Goal: Task Accomplishment & Management: Manage account settings

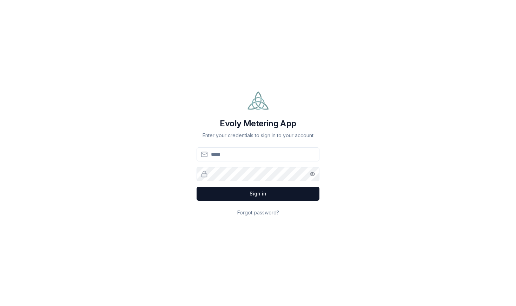
click at [278, 158] on input "Email" at bounding box center [258, 154] width 123 height 14
click at [319, 123] on h1 "Evoly Metering App" at bounding box center [258, 123] width 123 height 11
click at [281, 125] on h1 "Evoly Metering App" at bounding box center [258, 123] width 123 height 11
click at [267, 127] on h1 "Evoly Metering App" at bounding box center [258, 123] width 123 height 11
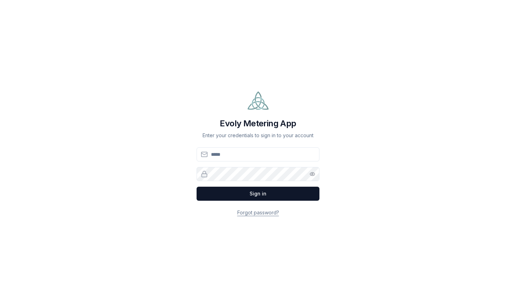
click at [217, 228] on div "Evoly Metering App Enter your credentials to sign in to your account Email Pass…" at bounding box center [258, 153] width 492 height 306
click at [226, 152] on input "Email" at bounding box center [258, 154] width 123 height 14
click at [322, 110] on div "Evoly Metering App Enter your credentials to sign in to your account Email Pass…" at bounding box center [258, 153] width 492 height 306
click at [279, 126] on h1 "Evoly Metering App" at bounding box center [258, 123] width 123 height 11
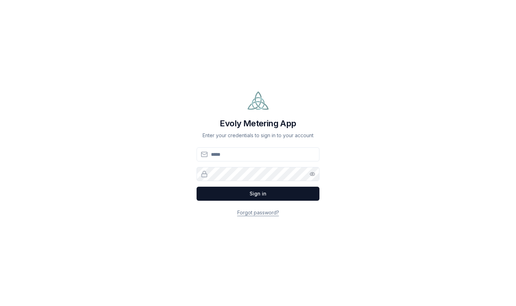
click at [279, 126] on h1 "Evoly Metering App" at bounding box center [258, 123] width 123 height 11
click at [285, 131] on div "Evoly Metering App Enter your credentials to sign in to your account" at bounding box center [258, 114] width 123 height 49
click at [272, 152] on input "Email" at bounding box center [258, 154] width 123 height 14
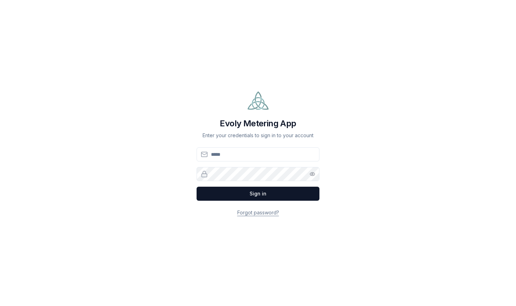
click at [338, 154] on div "Evoly Metering App Enter your credentials to sign in to your account Email Pass…" at bounding box center [258, 153] width 492 height 306
click at [283, 160] on input "Email" at bounding box center [258, 154] width 123 height 14
click at [295, 123] on h1 "Evoly Metering App" at bounding box center [258, 123] width 123 height 11
